Goal: Information Seeking & Learning: Learn about a topic

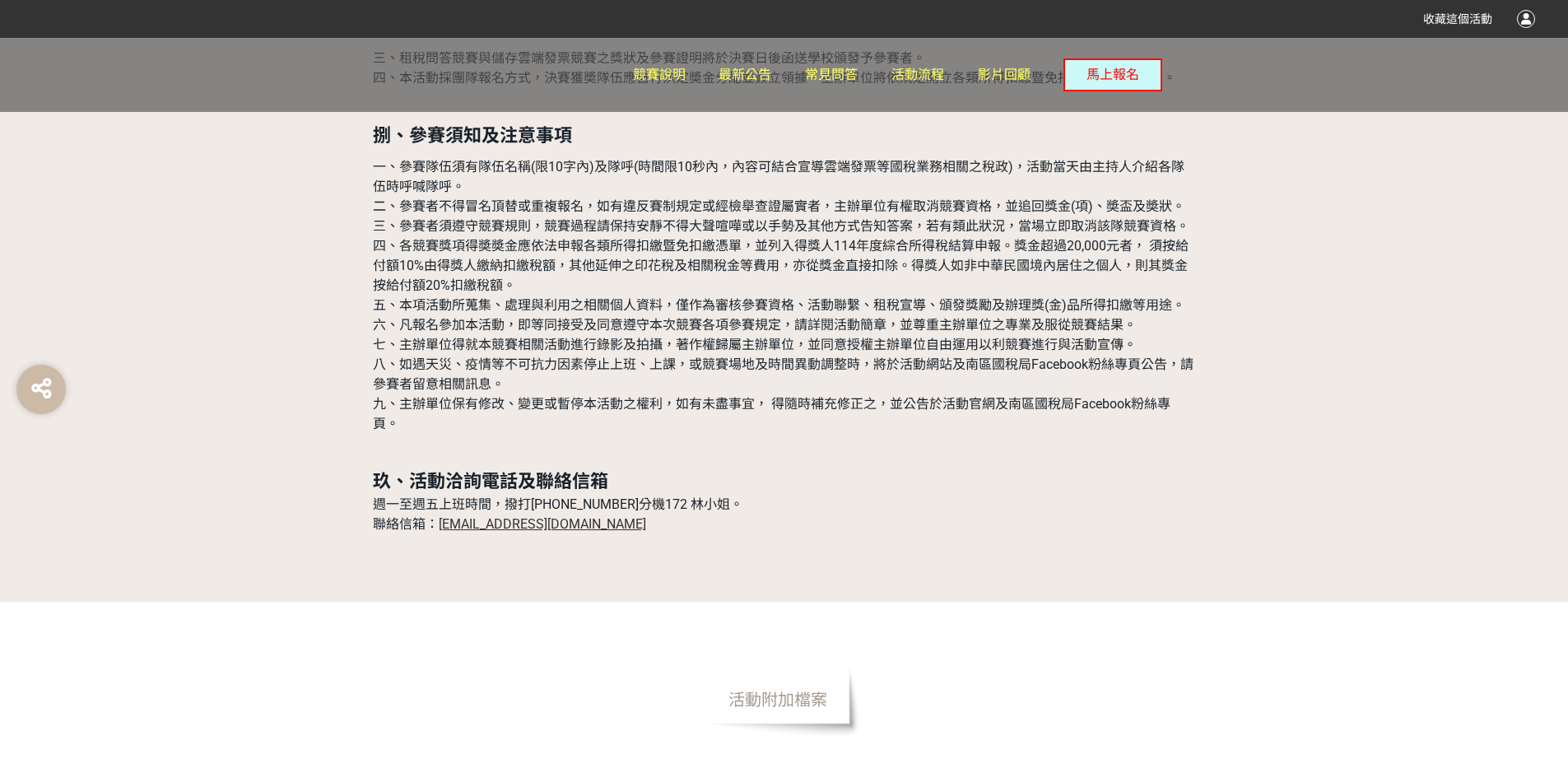
scroll to position [5269, 0]
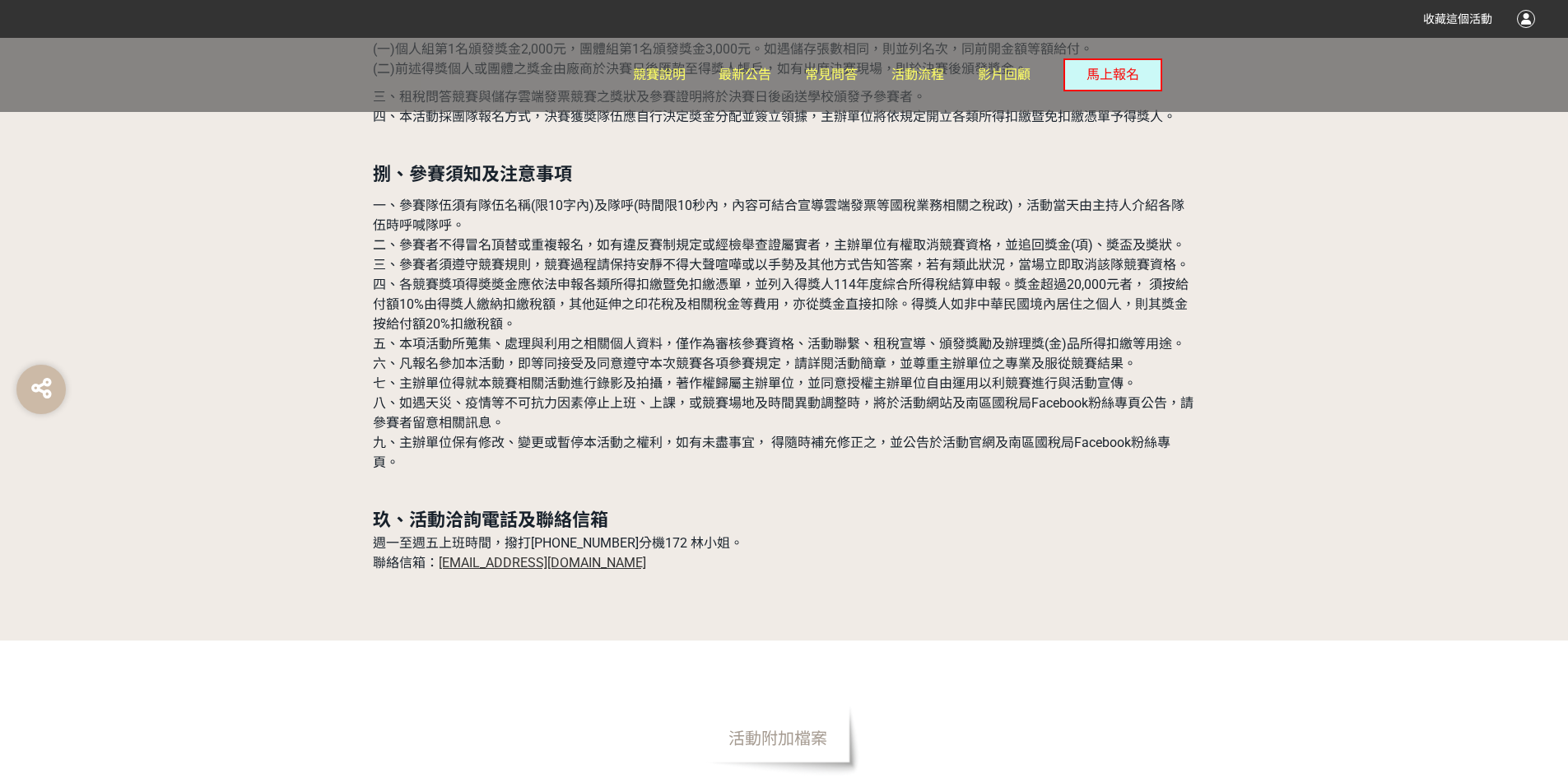
scroll to position [5186, 0]
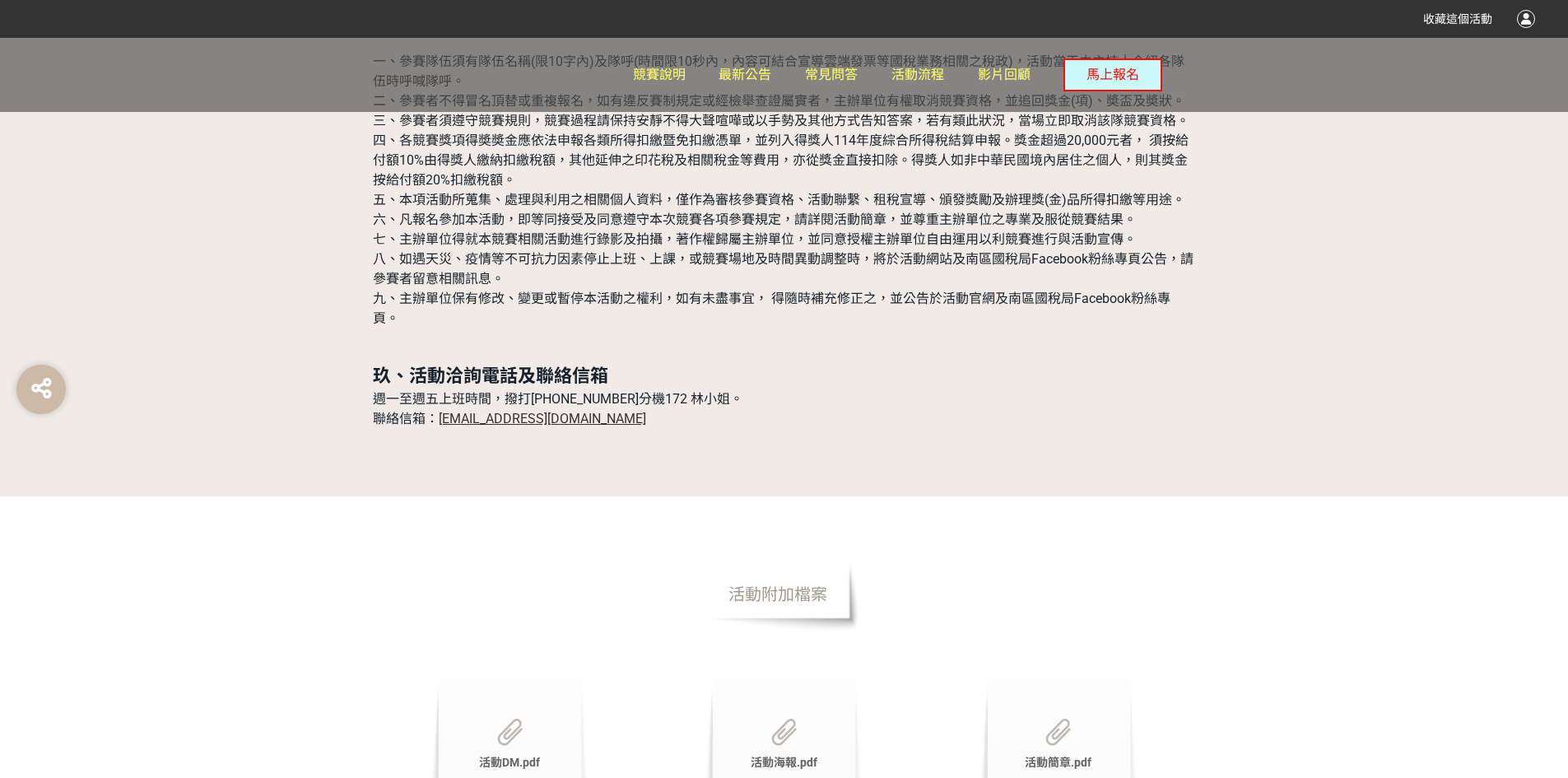
click at [1043, 756] on span "活動簡章.pdf" at bounding box center [1058, 762] width 66 height 13
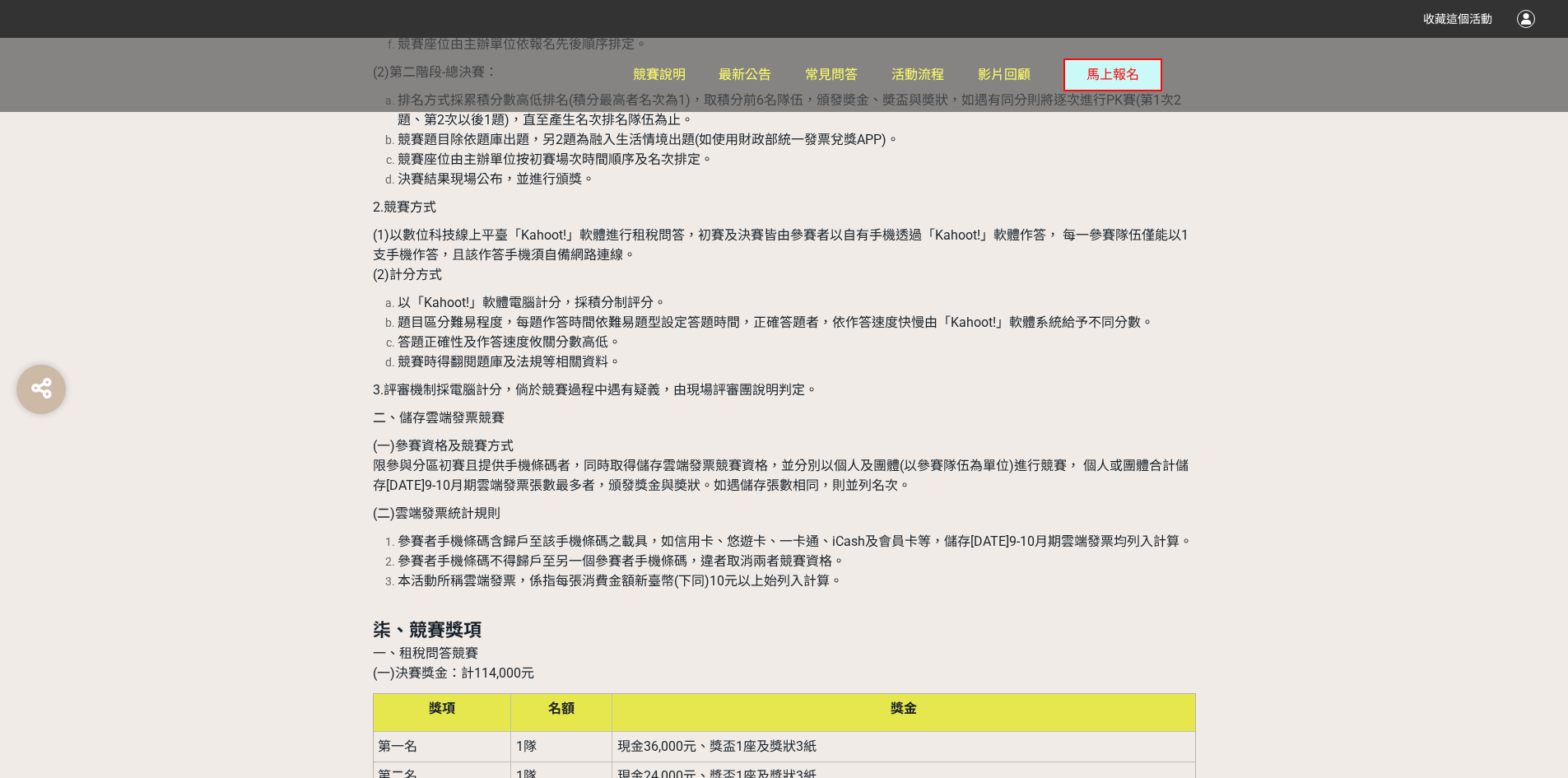
scroll to position [3787, 0]
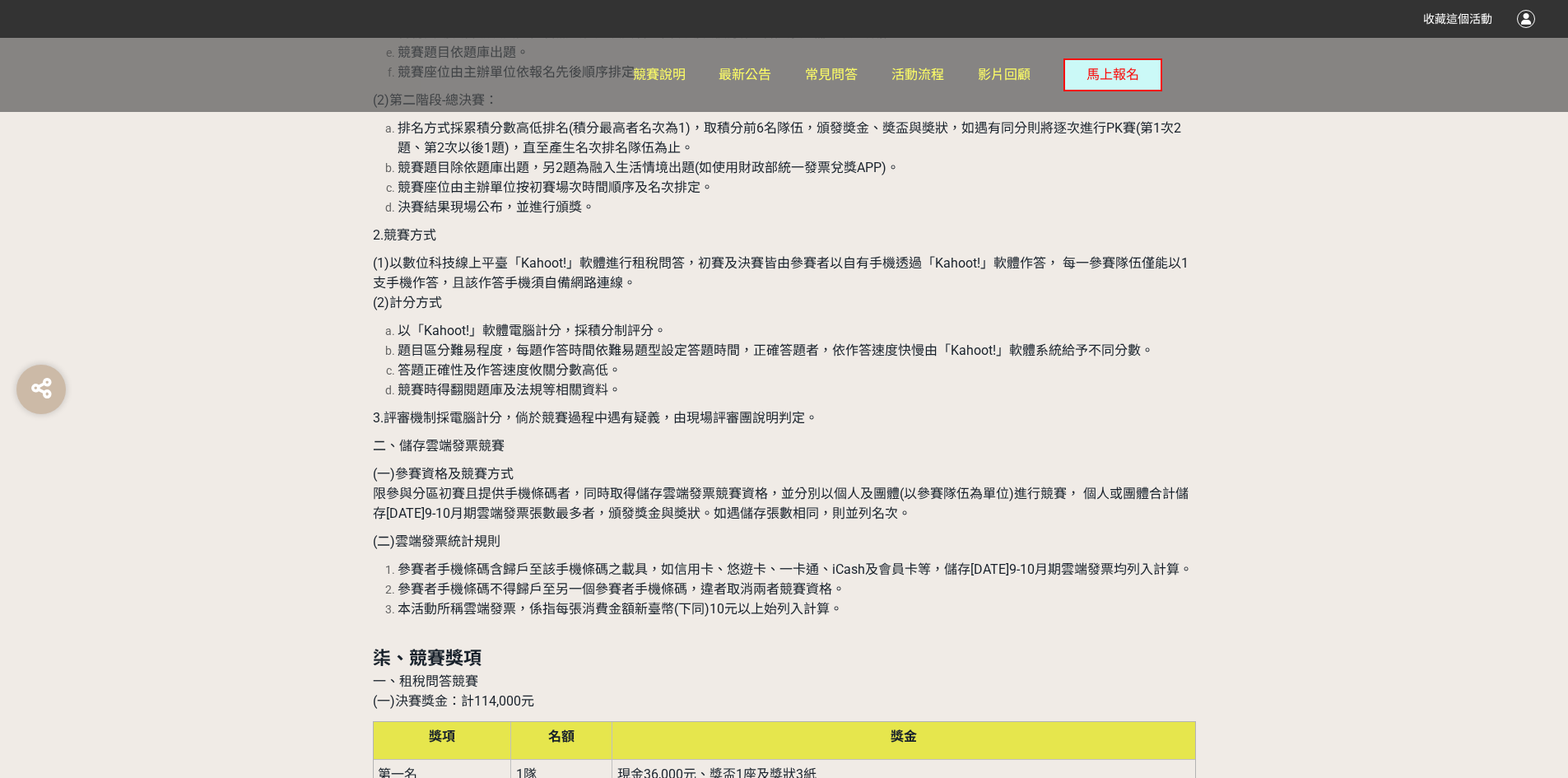
drag, startPoint x: 805, startPoint y: 372, endPoint x: 765, endPoint y: 240, distance: 137.9
click at [765, 627] on p "柒、競賽獎項 一、租稅問答競賽 (一)決賽獎金：計114,000元" at bounding box center [784, 669] width 823 height 84
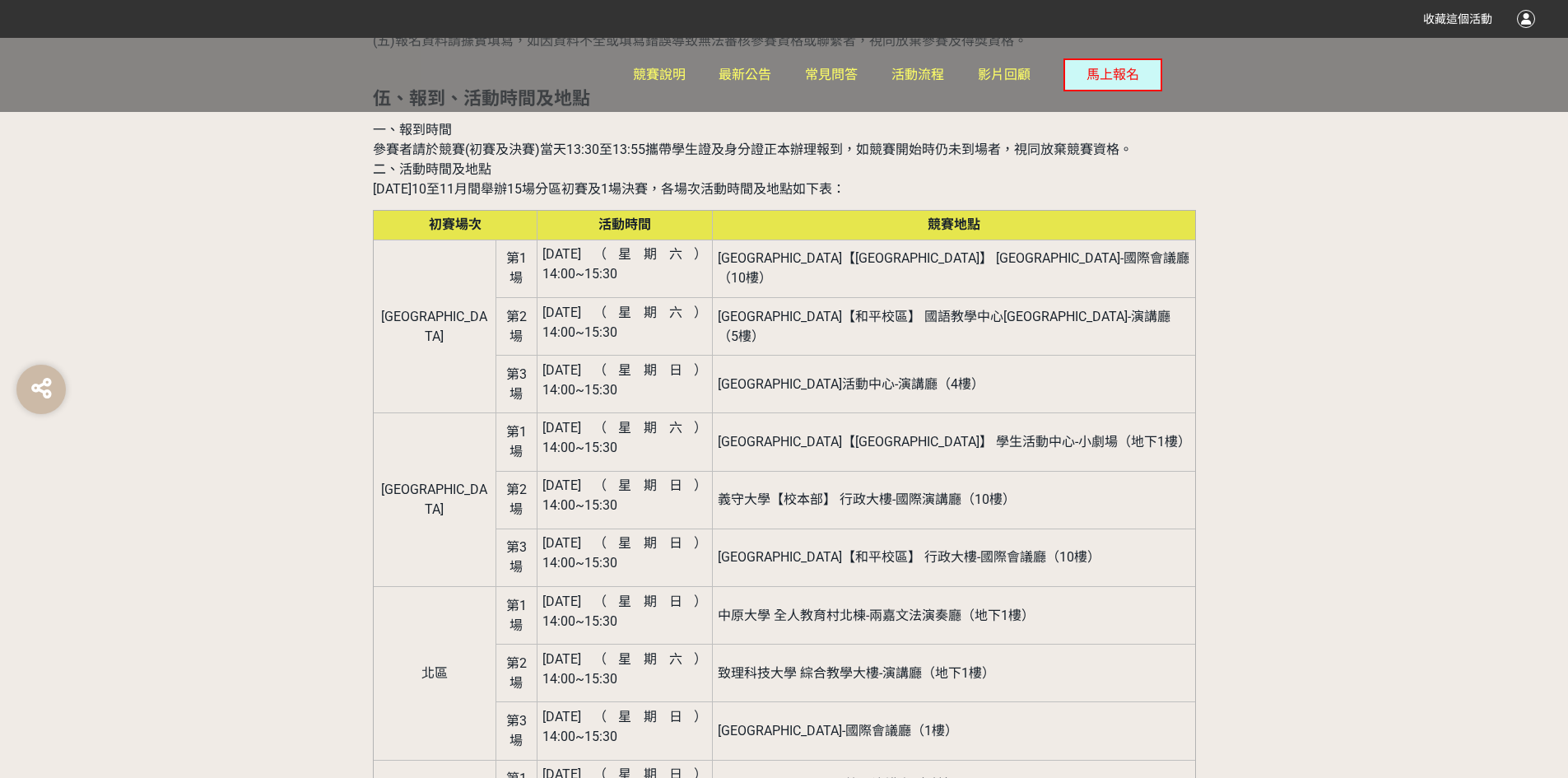
scroll to position [2058, 0]
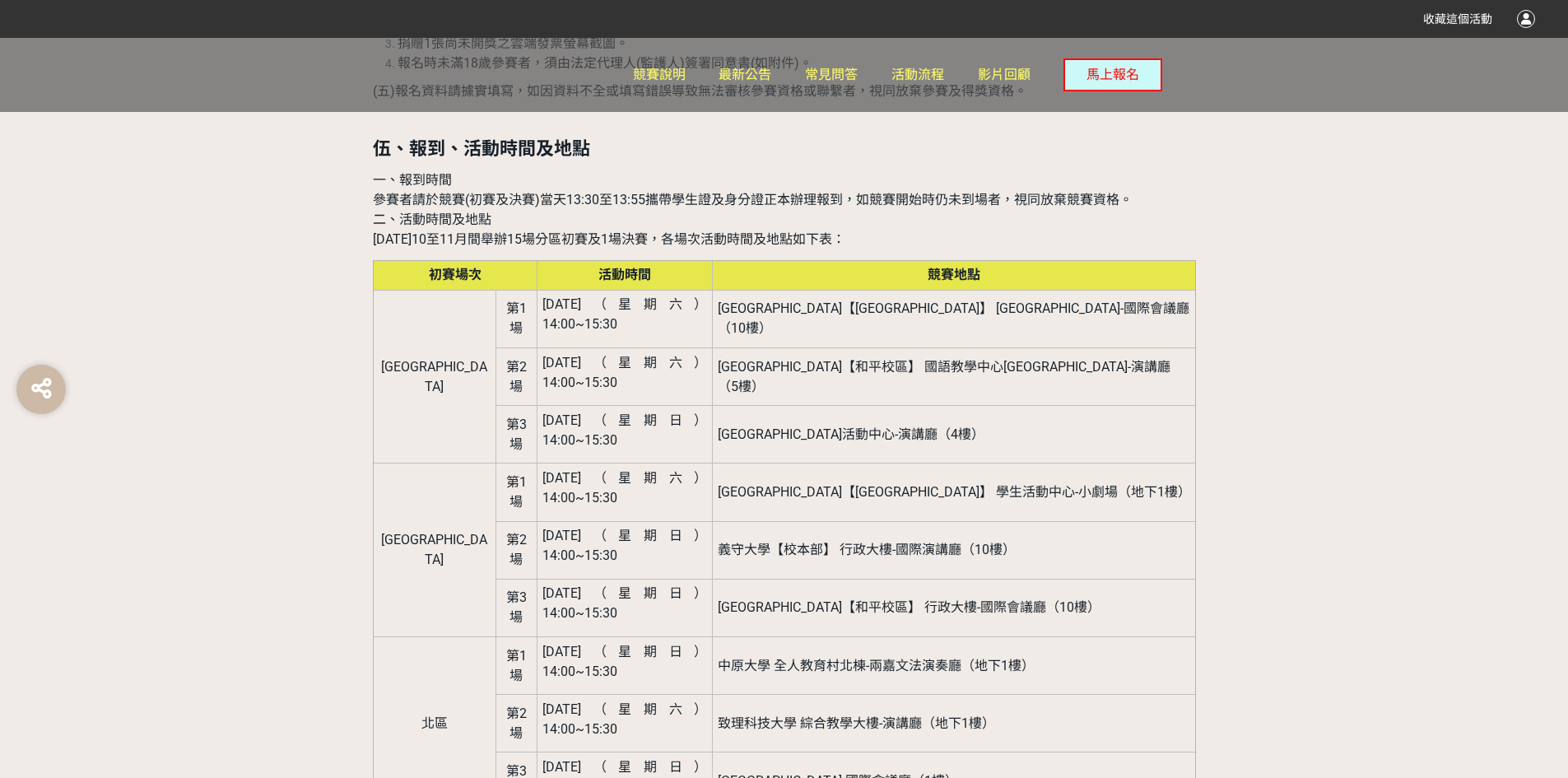
click at [829, 715] on span "致理科技大學 綜合教學大樓-演講廳（地下1樓）" at bounding box center [856, 722] width 277 height 16
drag, startPoint x: 769, startPoint y: 267, endPoint x: 1056, endPoint y: 277, distance: 287.2
click at [1056, 406] on td "[GEOGRAPHIC_DATA]活動中心-演講廳（4樓）" at bounding box center [954, 434] width 483 height 57
click at [1056, 406] on td "[GEOGRAPHIC_DATA]活動中心-演講廳（4樓）" at bounding box center [954, 434] width 483 height 57
